Goal: Check status: Check status

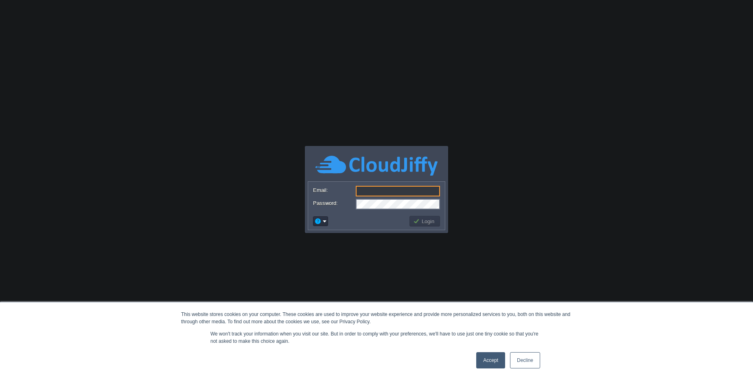
type input "[PERSON_NAME][EMAIL_ADDRESS][DOMAIN_NAME]"
click at [424, 223] on button "Login" at bounding box center [425, 221] width 24 height 7
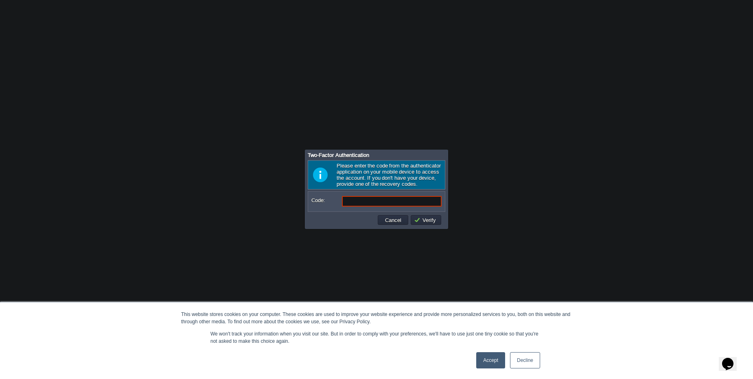
click at [488, 364] on link "Accept" at bounding box center [490, 360] width 29 height 16
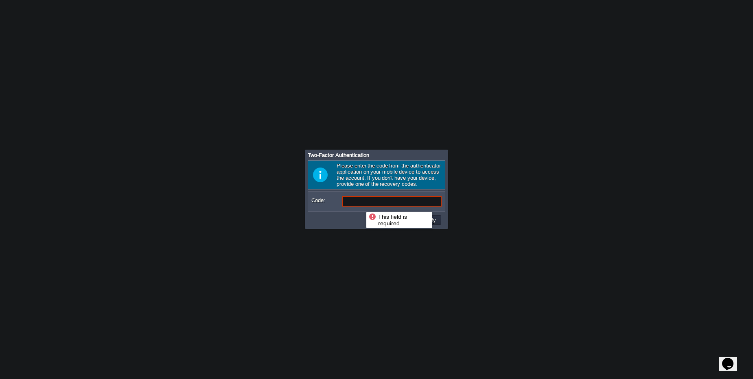
click at [360, 205] on input "Code:" at bounding box center [392, 201] width 100 height 11
type input "119125"
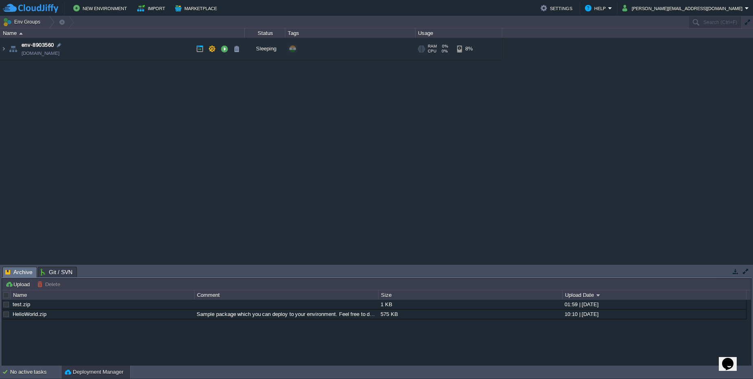
click at [163, 56] on td "env-8903560 [DOMAIN_NAME]" at bounding box center [122, 49] width 244 height 22
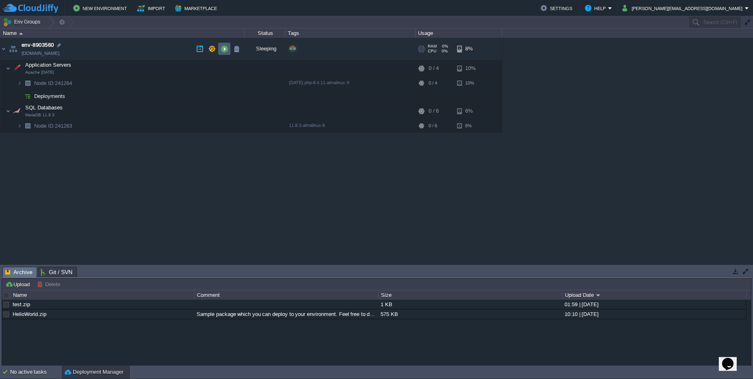
click at [228, 46] on td at bounding box center [224, 49] width 12 height 12
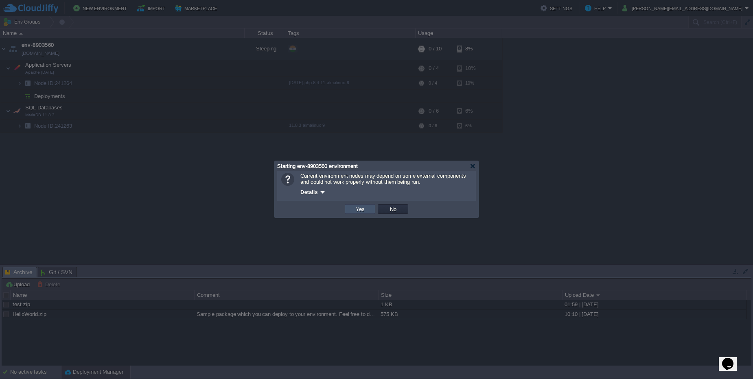
click at [355, 207] on button "Yes" at bounding box center [360, 208] width 14 height 7
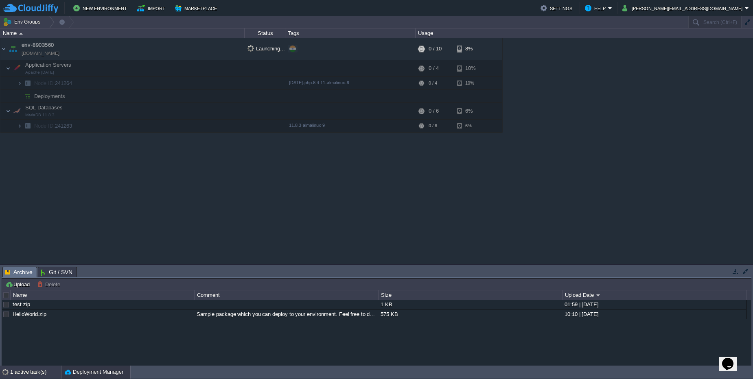
click at [44, 370] on div "1 active task(s)" at bounding box center [35, 372] width 51 height 13
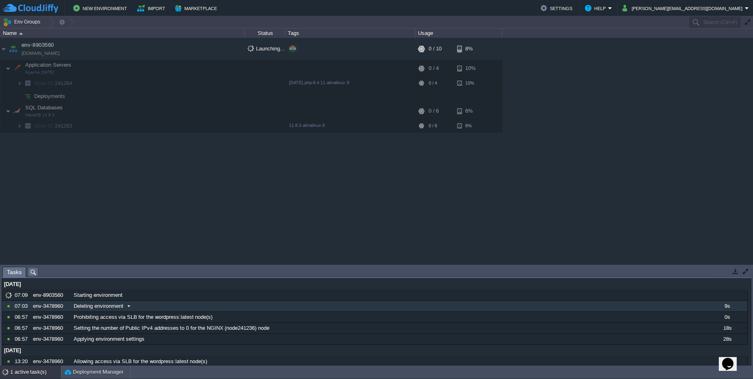
click at [64, 306] on div "env-3478960" at bounding box center [51, 306] width 40 height 11
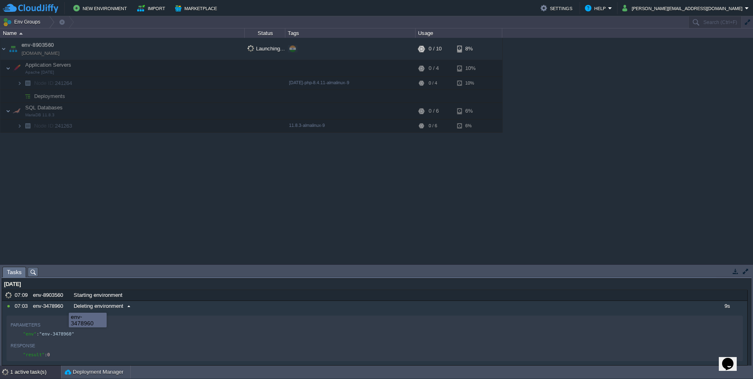
click at [63, 307] on div "env-3478960" at bounding box center [51, 306] width 40 height 11
type textarea "3478960"
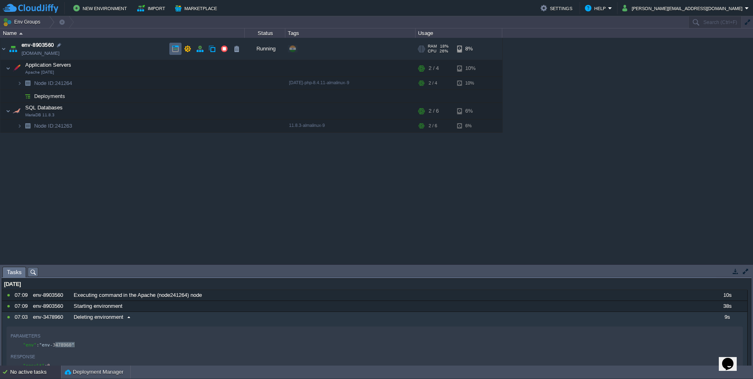
click at [176, 47] on button "button" at bounding box center [175, 48] width 7 height 7
click at [228, 50] on td at bounding box center [224, 49] width 12 height 12
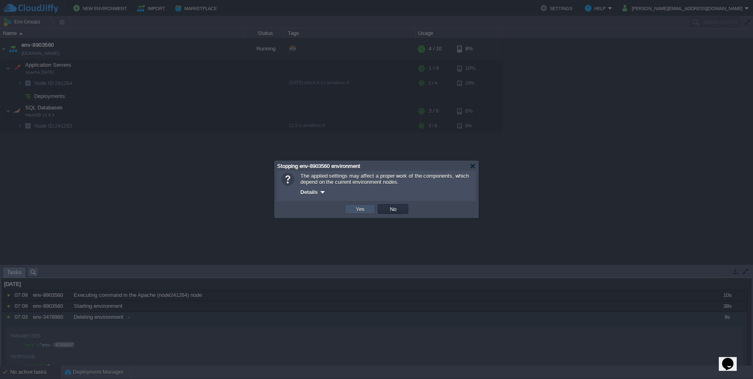
click at [366, 208] on button "Yes" at bounding box center [360, 208] width 14 height 7
